Goal: Use online tool/utility: Utilize a website feature to perform a specific function

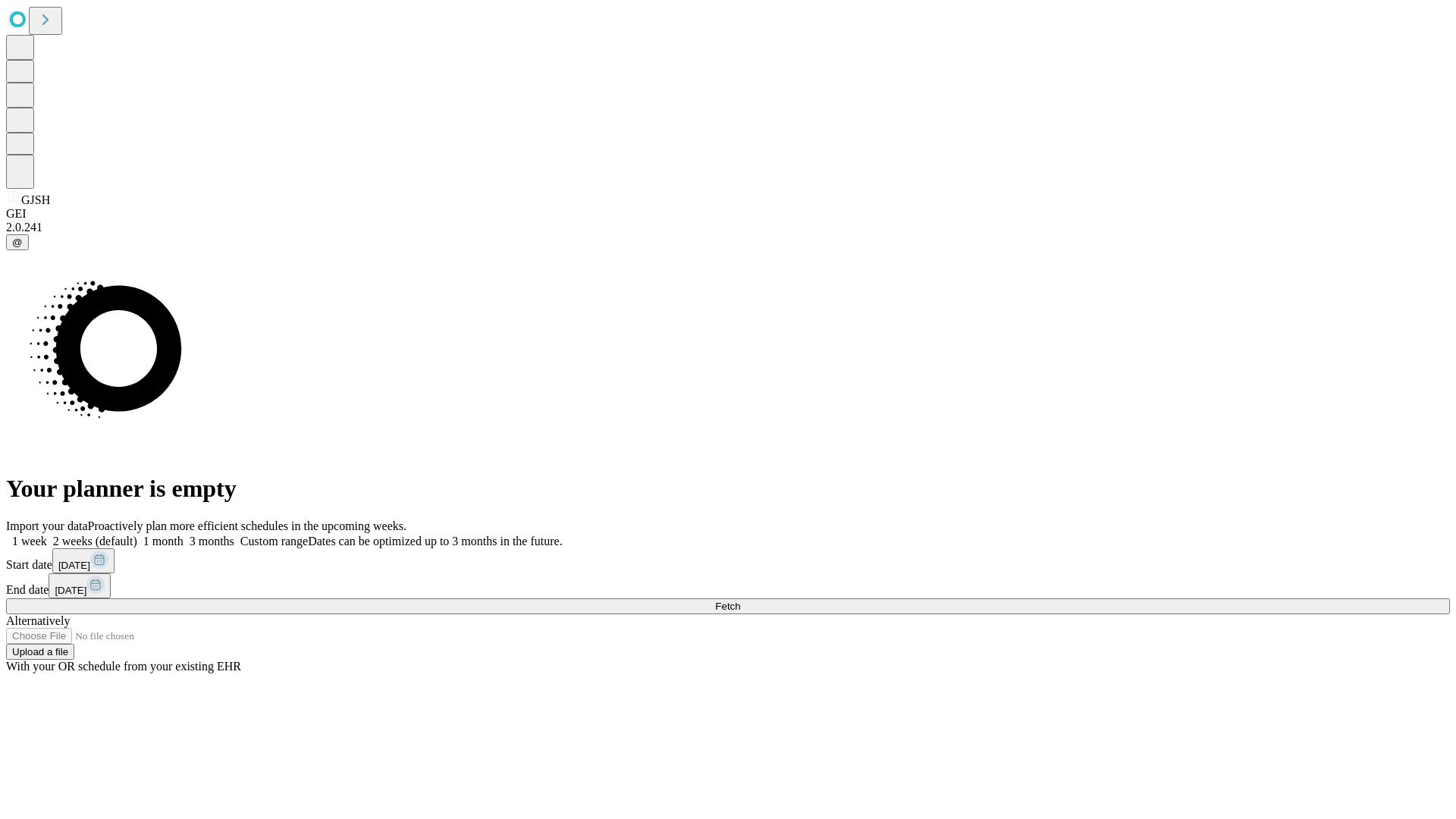
click at [740, 601] on span "Fetch" at bounding box center [728, 606] width 25 height 12
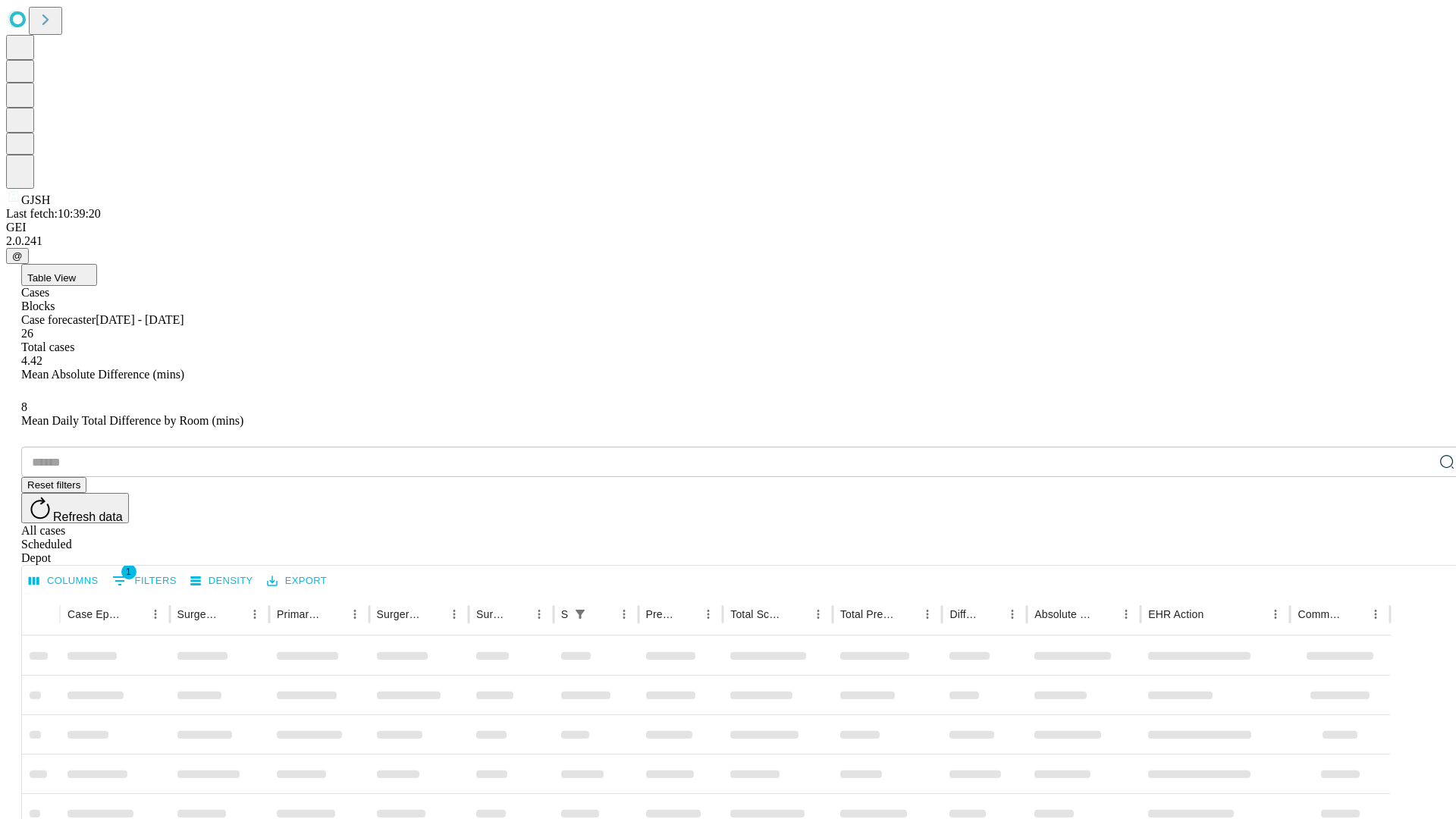
click at [76, 273] on span "Table View" at bounding box center [52, 278] width 49 height 12
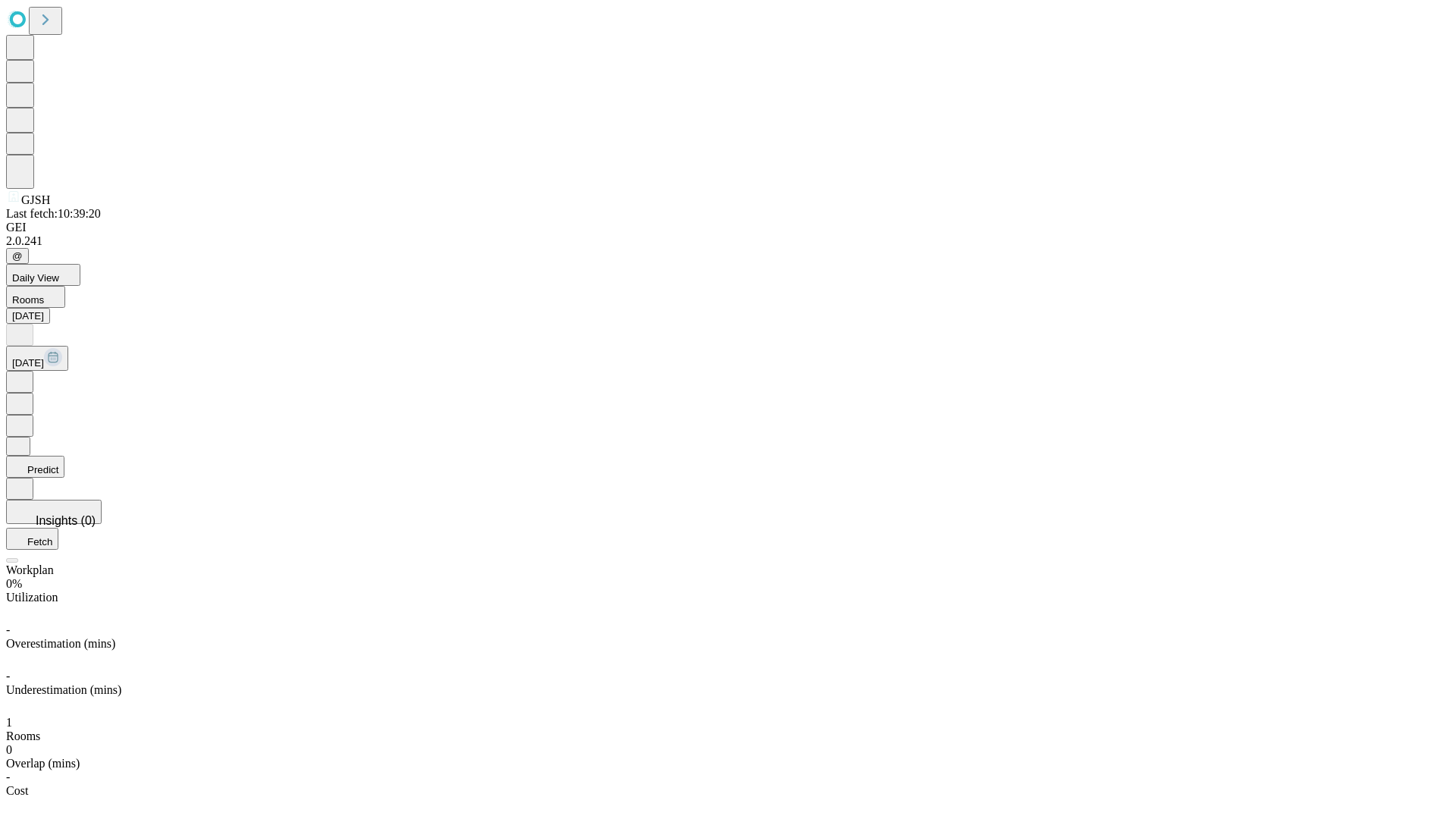
click at [64, 456] on button "Predict" at bounding box center [35, 467] width 58 height 22
